Goal: Transaction & Acquisition: Book appointment/travel/reservation

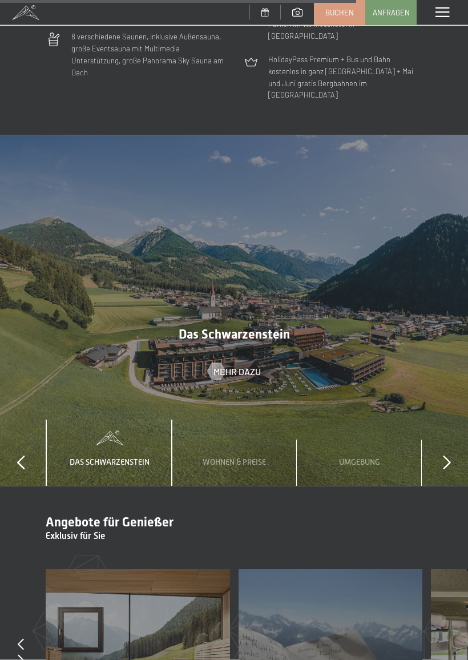
scroll to position [3217, 0]
click at [245, 457] on span "Wohnen & Preise" at bounding box center [234, 461] width 63 height 9
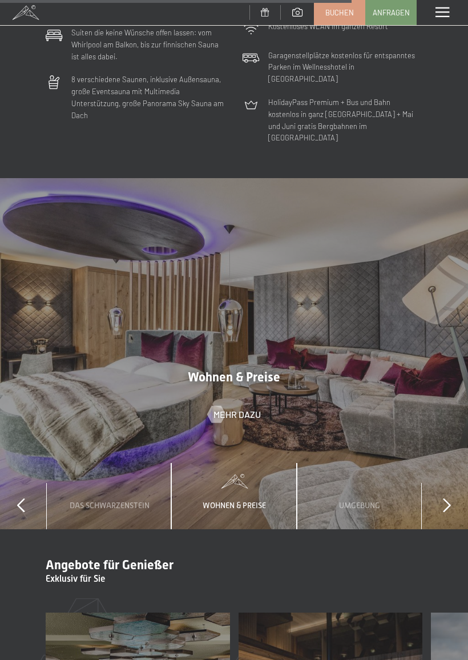
scroll to position [3175, 0]
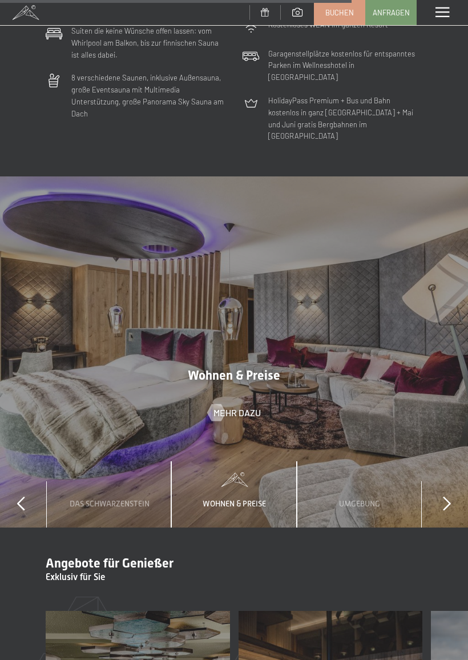
click at [235, 407] on span "Mehr dazu" at bounding box center [237, 413] width 47 height 13
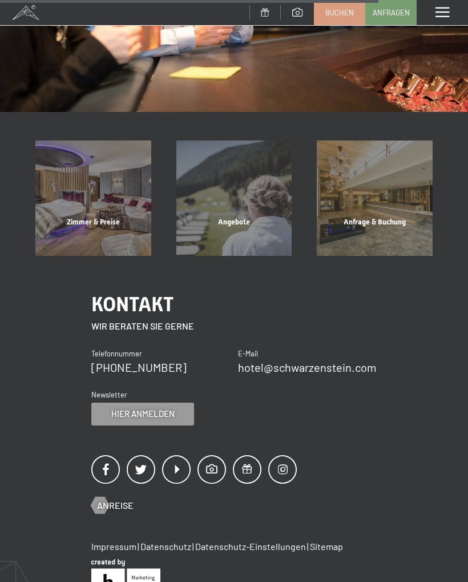
scroll to position [982, 0]
click at [99, 220] on div "Zimmer & Preise" at bounding box center [93, 237] width 141 height 39
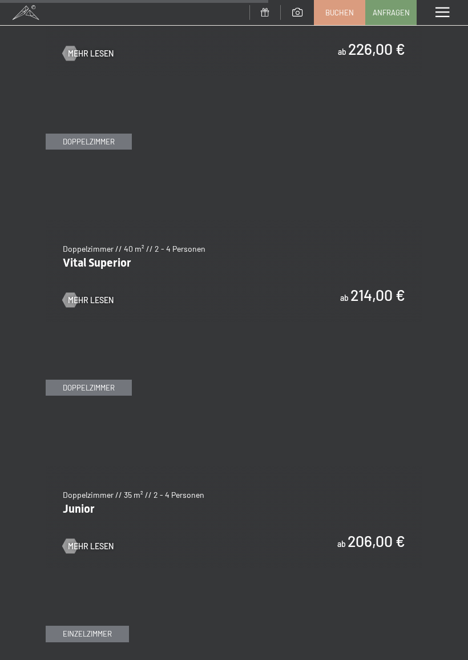
scroll to position [2479, 0]
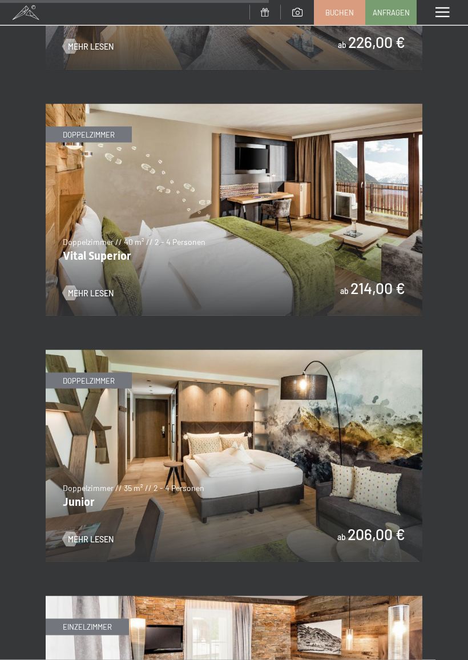
click at [103, 373] on img at bounding box center [234, 456] width 377 height 212
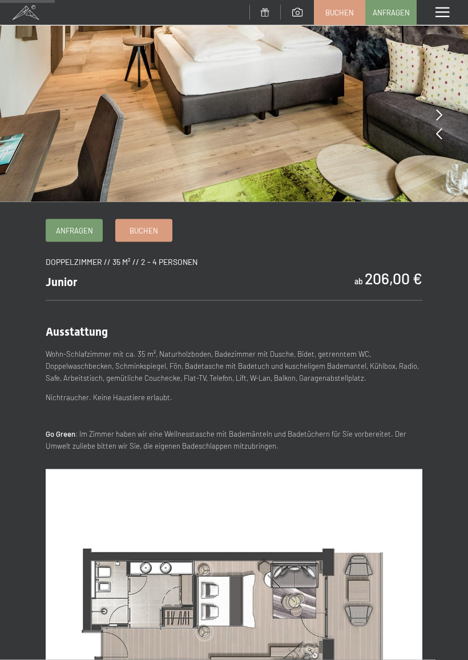
scroll to position [147, 0]
click at [151, 236] on link "Buchen" at bounding box center [144, 230] width 56 height 22
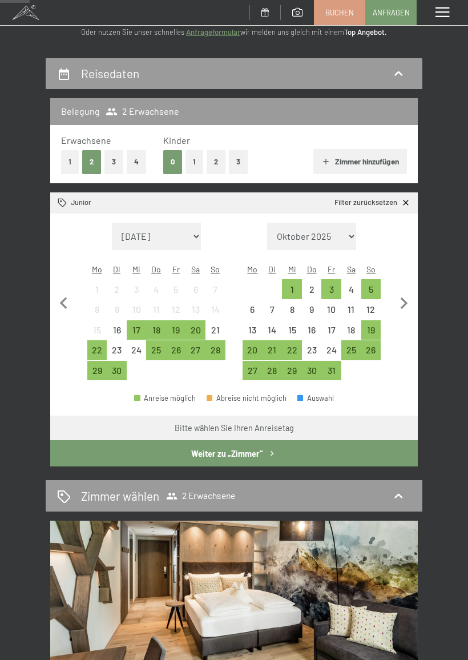
scroll to position [81, 0]
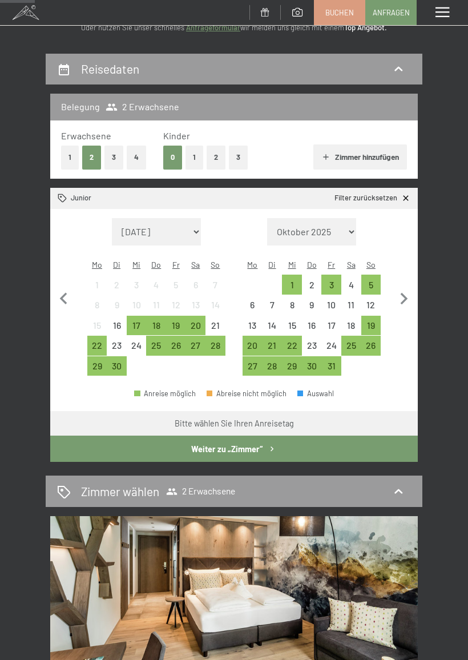
click at [156, 341] on div "25" at bounding box center [156, 350] width 18 height 18
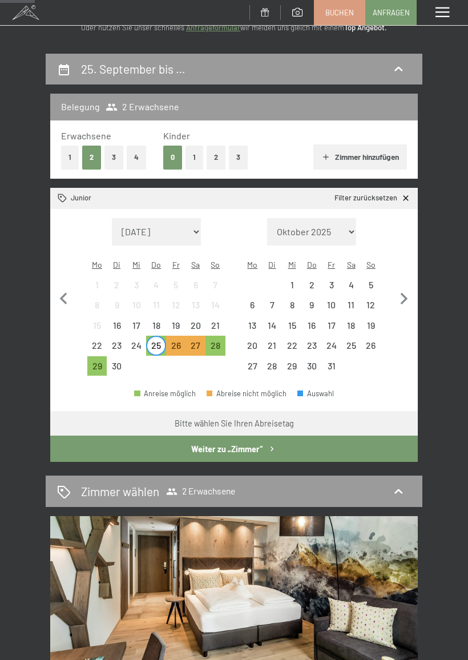
click at [120, 361] on div "30" at bounding box center [117, 370] width 18 height 18
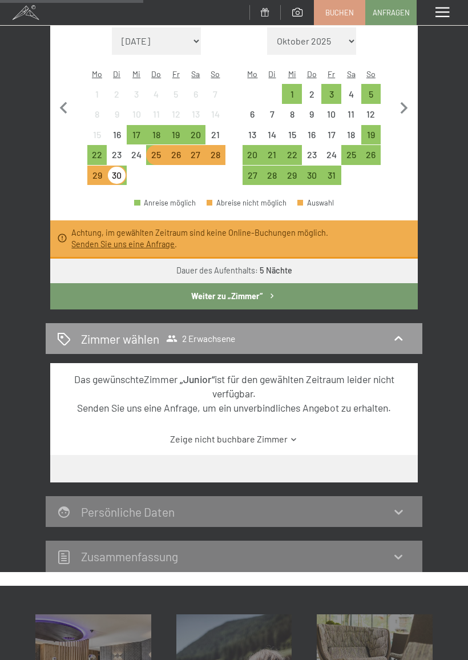
scroll to position [272, 0]
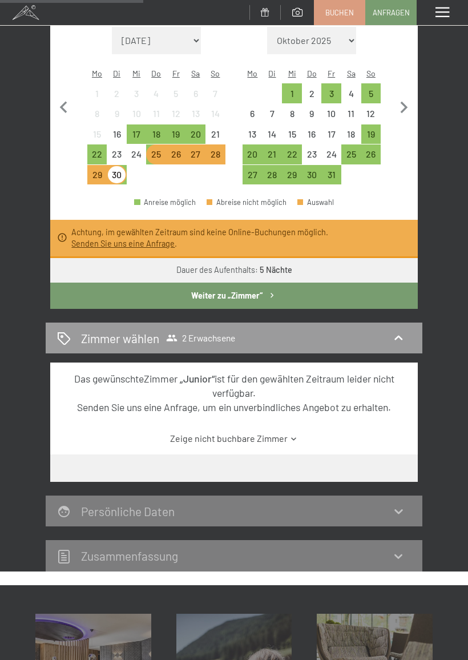
click at [87, 165] on div "29" at bounding box center [97, 175] width 20 height 20
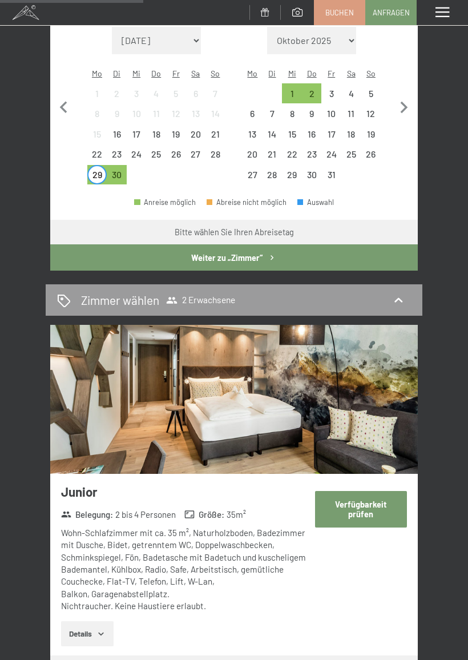
click at [153, 165] on div at bounding box center [156, 175] width 20 height 20
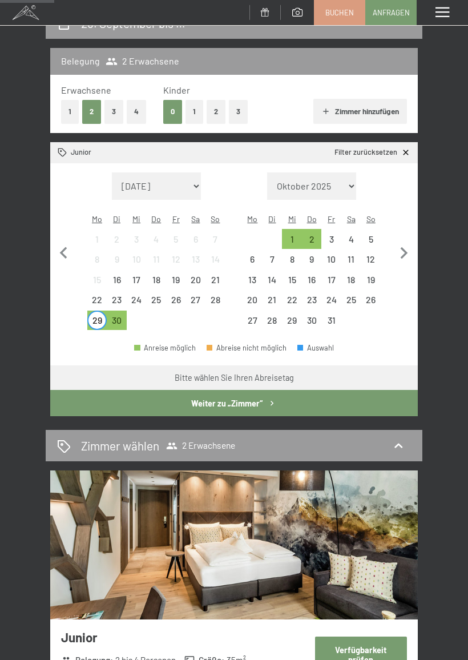
scroll to position [128, 0]
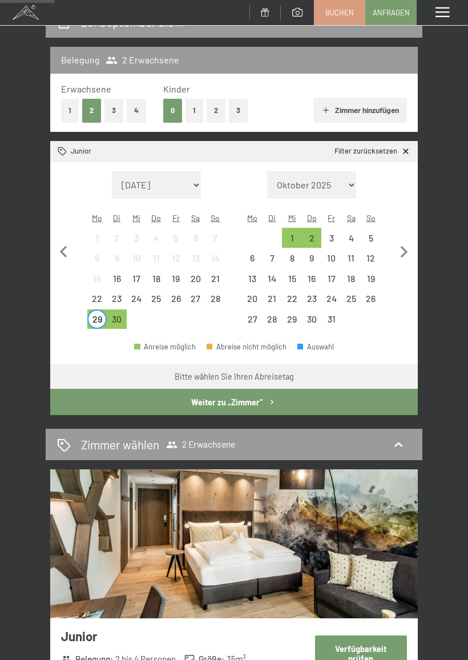
click at [158, 294] on div "25" at bounding box center [156, 303] width 18 height 18
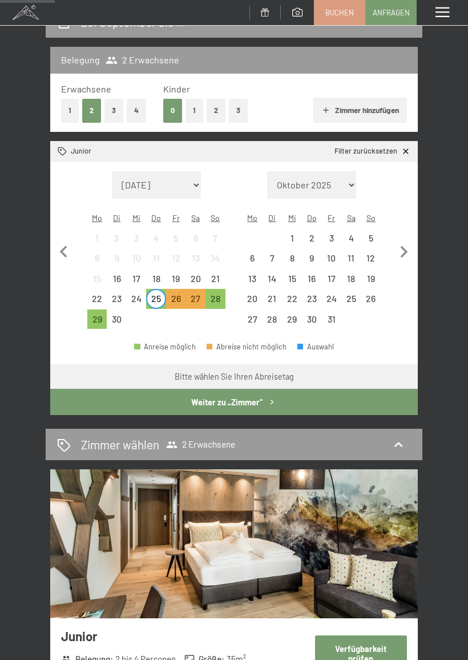
click at [95, 315] on div "29" at bounding box center [97, 324] width 18 height 18
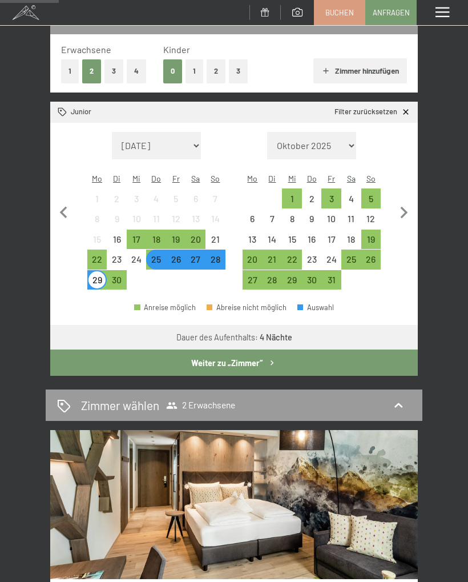
scroll to position [0, 0]
